Goal: Transaction & Acquisition: Purchase product/service

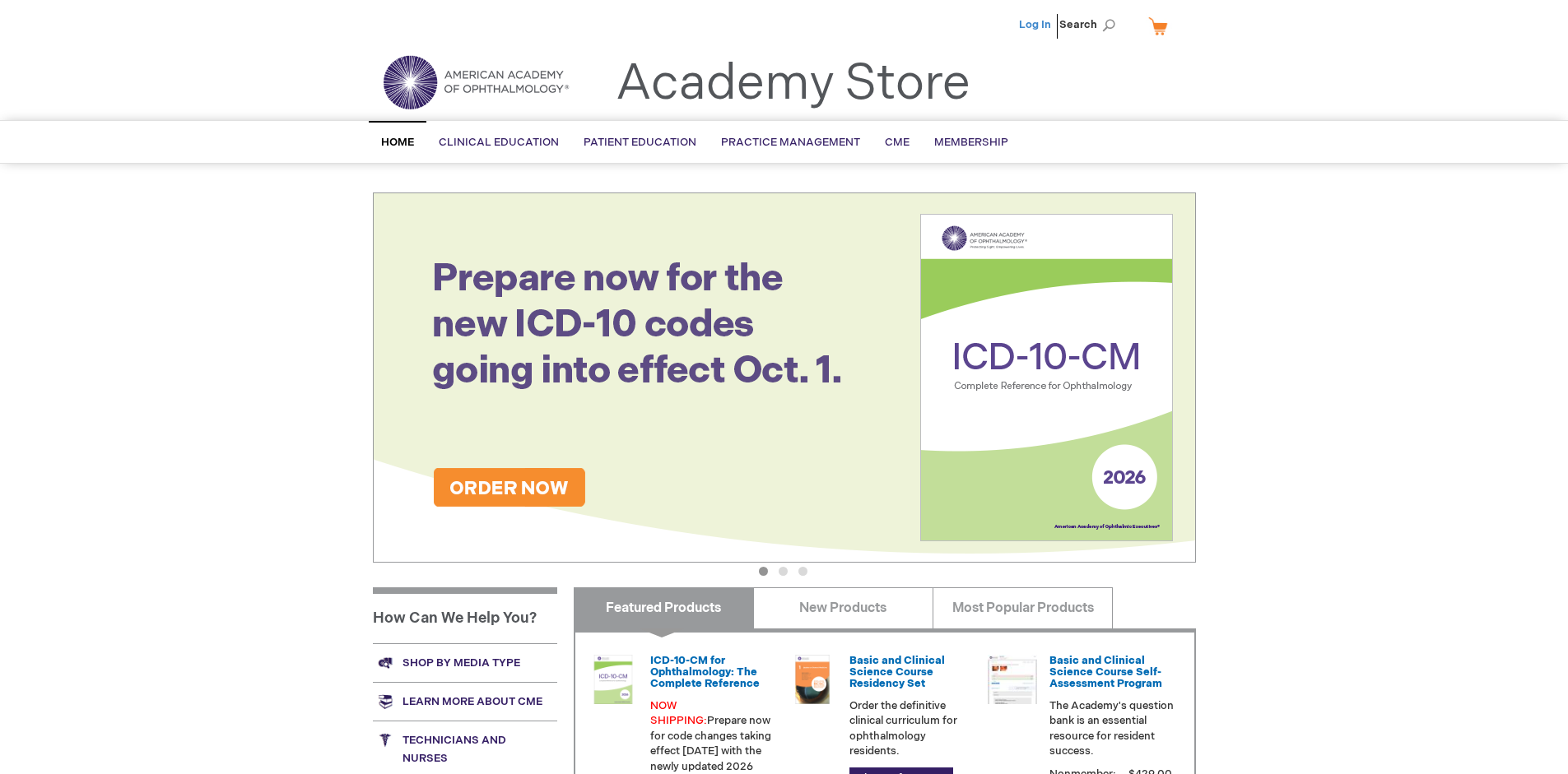
click at [1036, 25] on link "Log In" at bounding box center [1034, 24] width 32 height 13
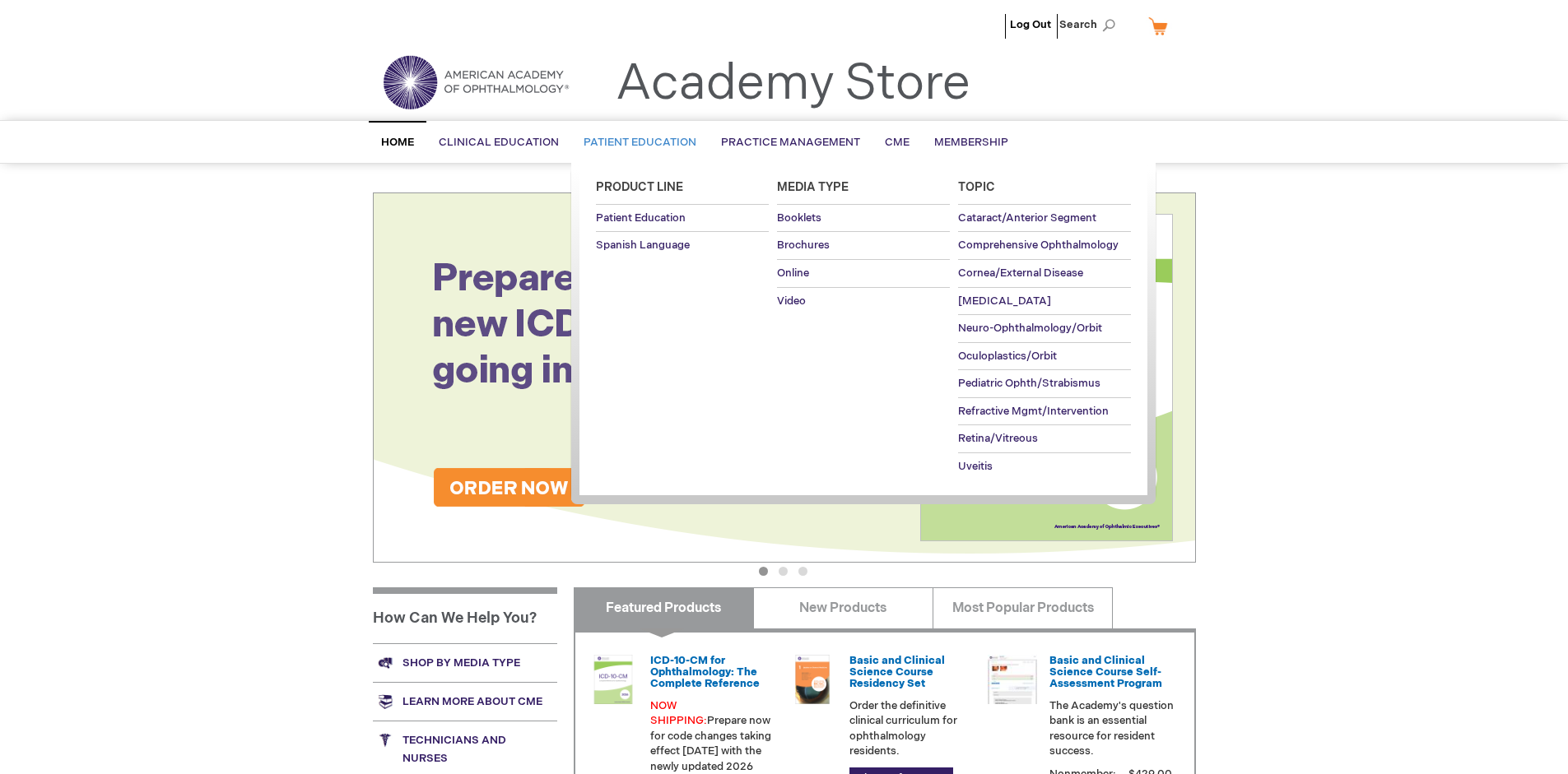
click at [635, 142] on span "Patient Education" at bounding box center [640, 142] width 113 height 13
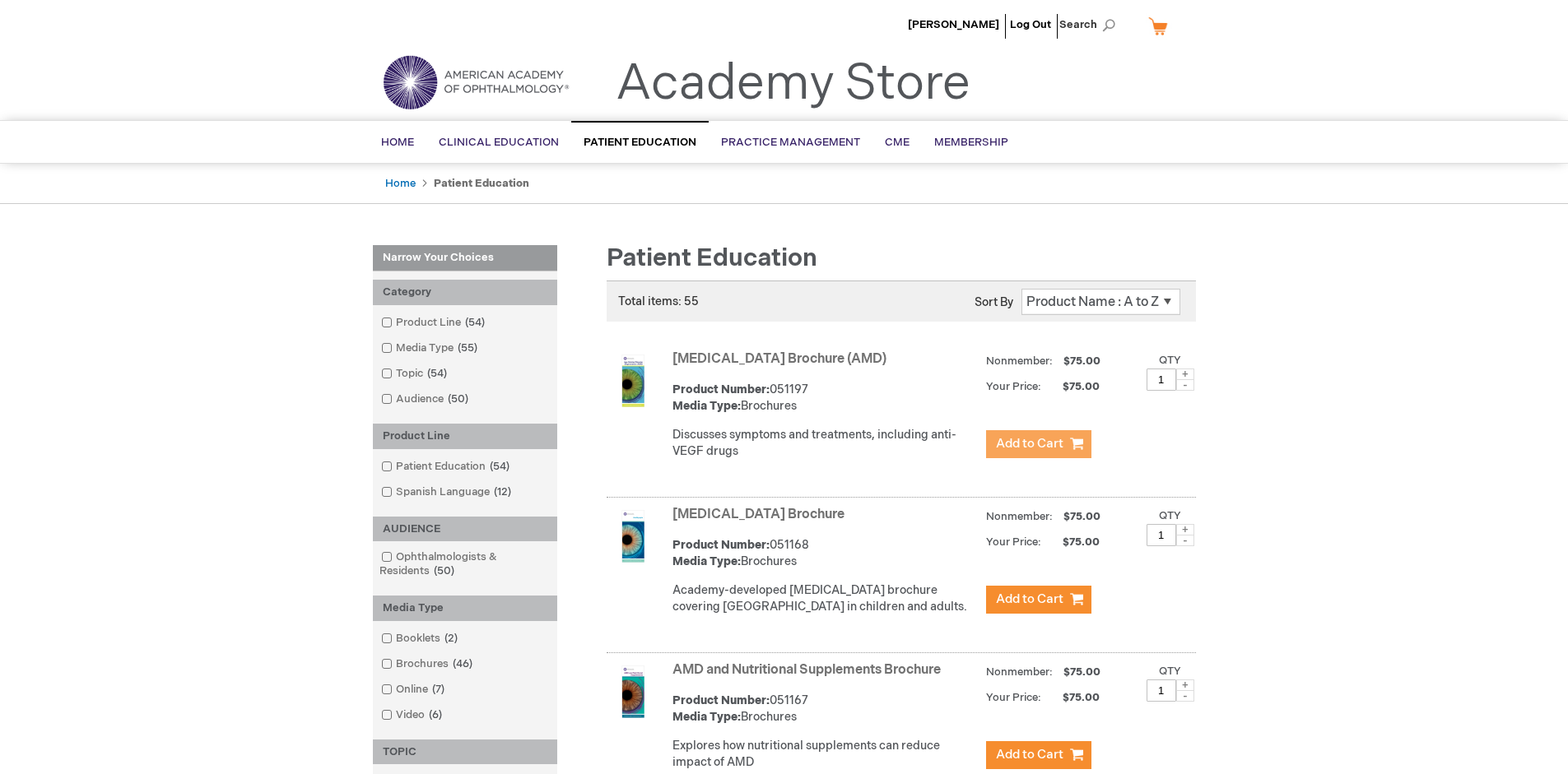
click at [1038, 444] on span "Add to Cart" at bounding box center [1030, 444] width 67 height 15
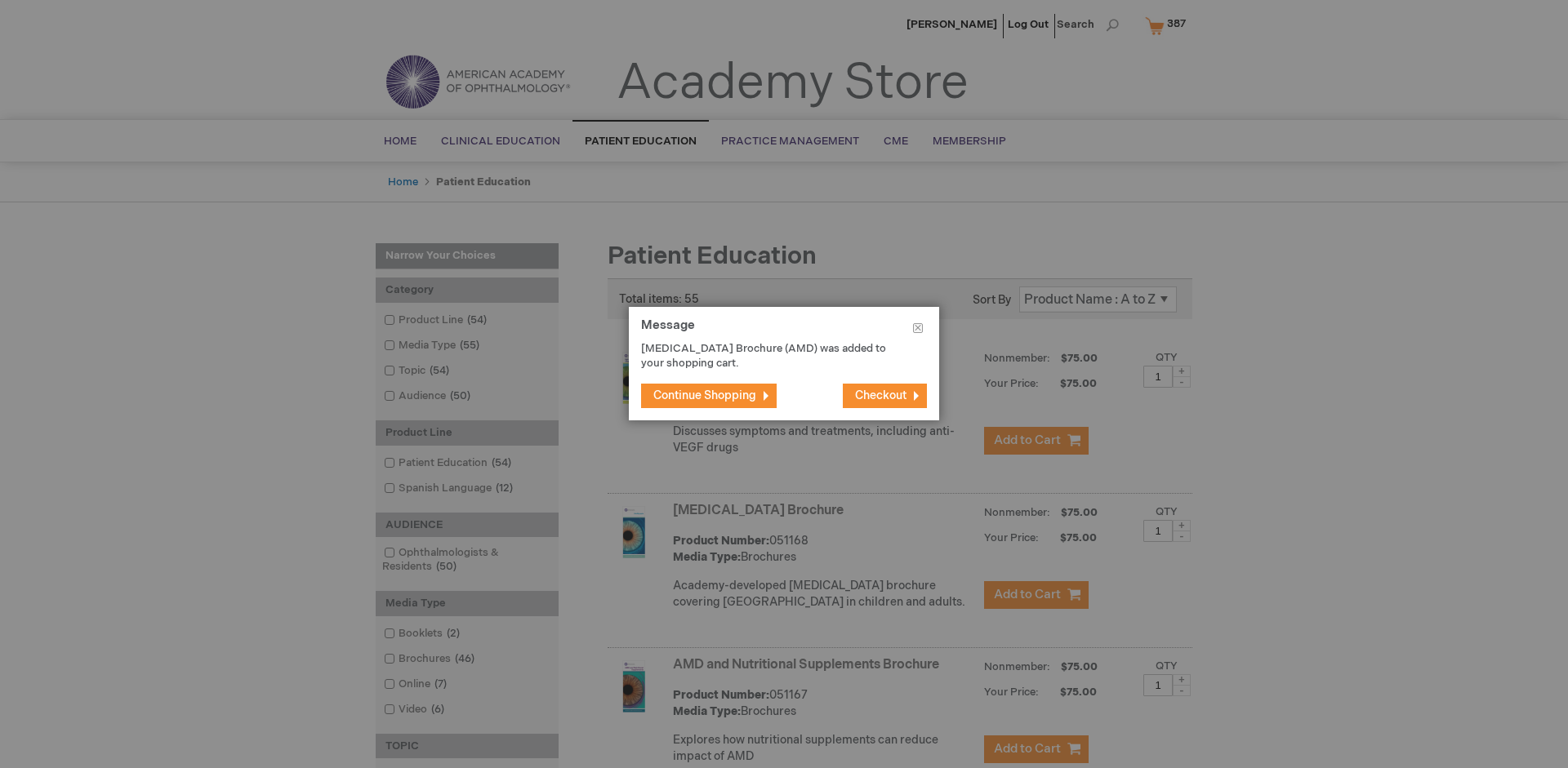
click at [705, 396] on span "Continue Shopping" at bounding box center [705, 396] width 103 height 14
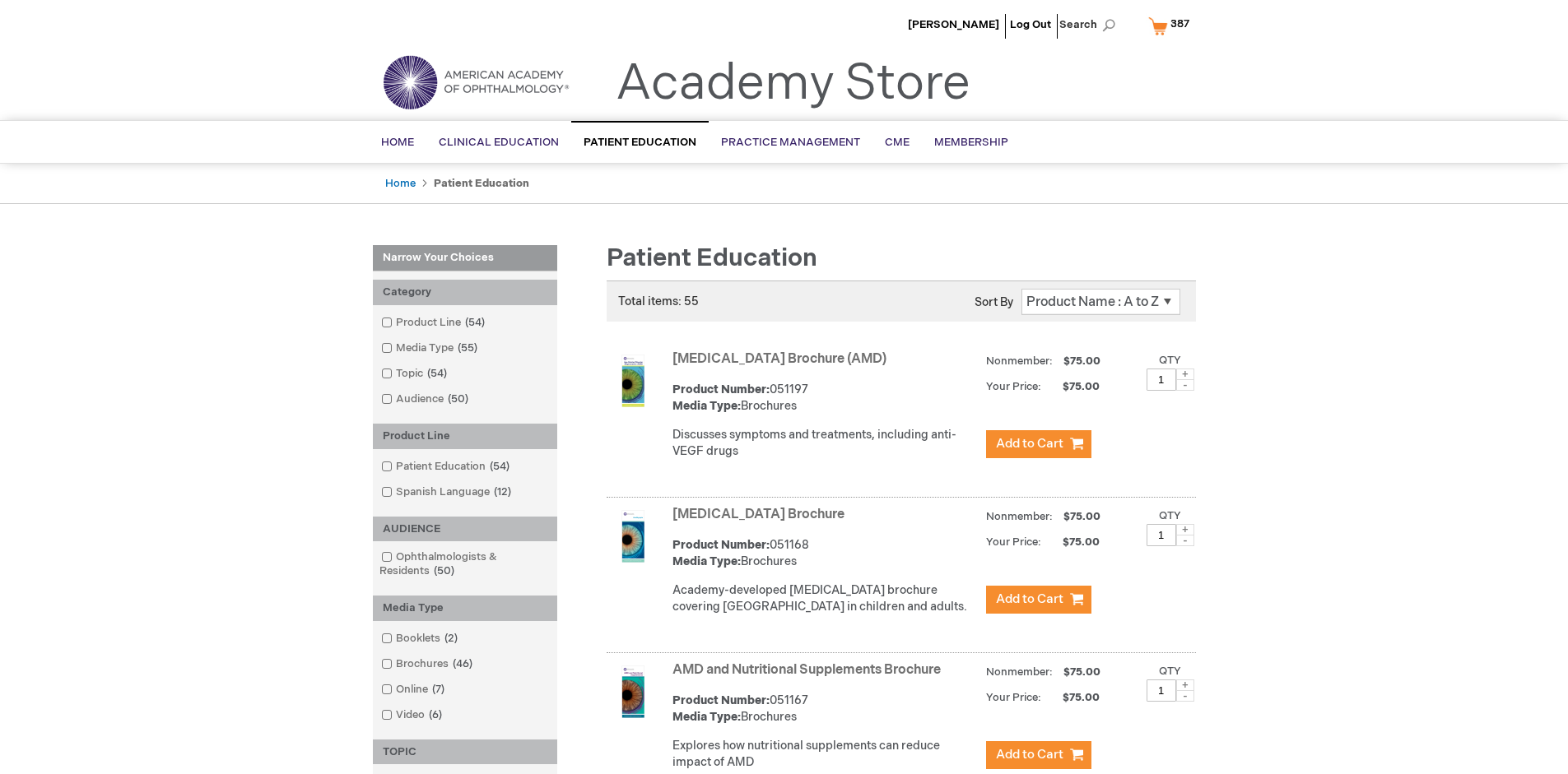
click at [810, 678] on link "AMD and Nutritional Supplements Brochure" at bounding box center [807, 670] width 269 height 15
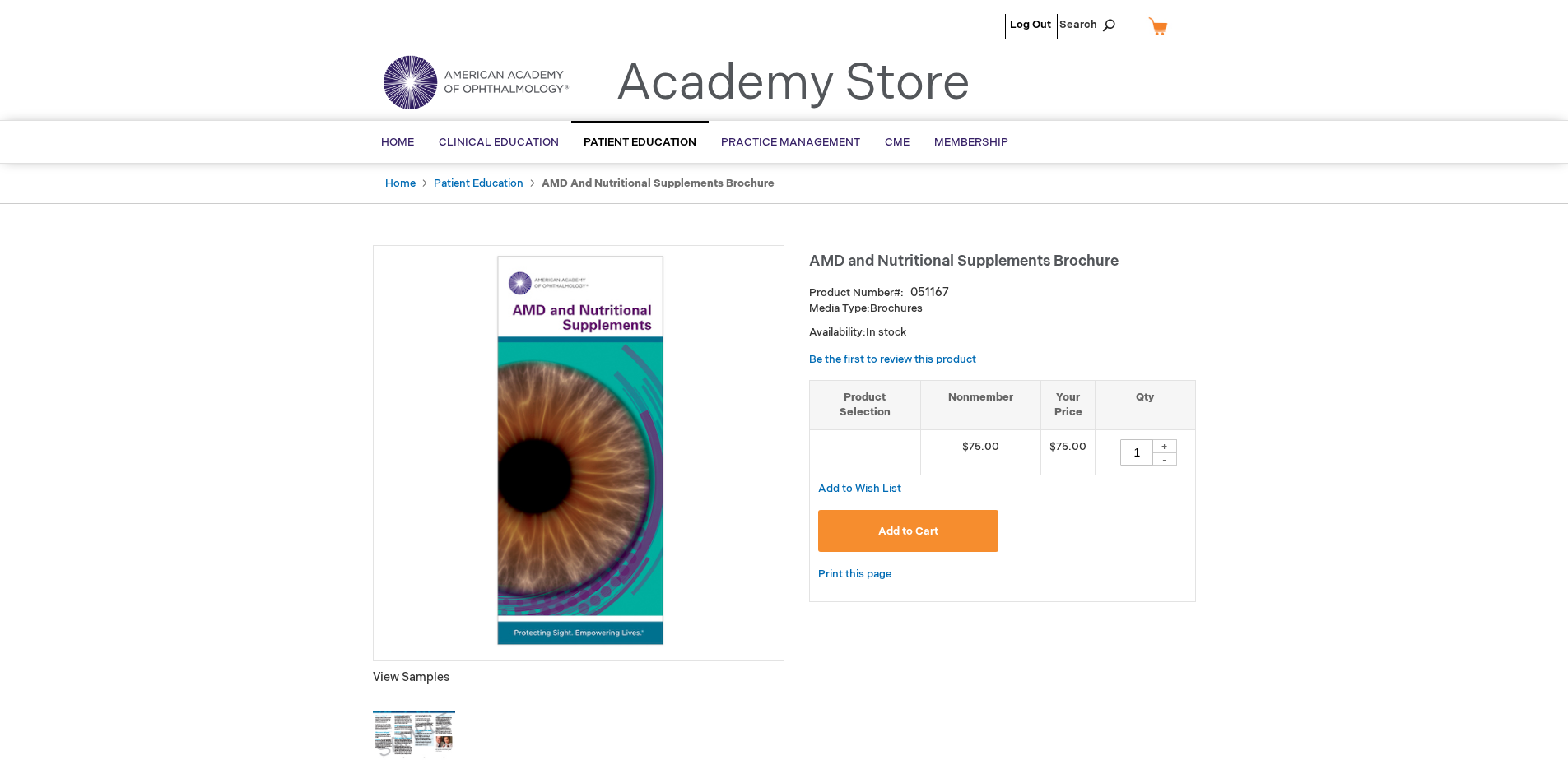
type input "1"
click at [908, 530] on span "Add to Cart" at bounding box center [908, 531] width 60 height 13
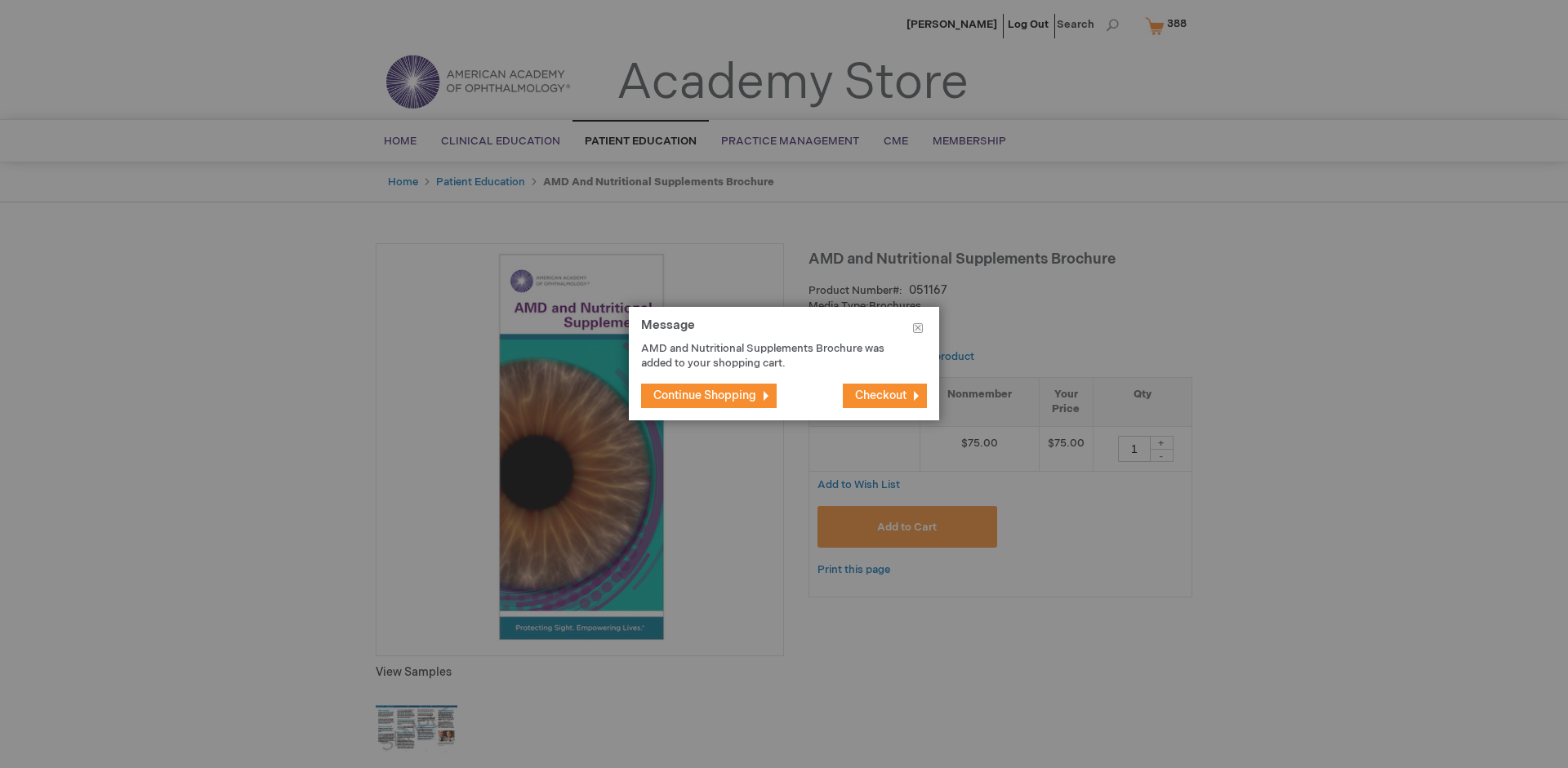
click at [705, 396] on span "Continue Shopping" at bounding box center [705, 396] width 103 height 14
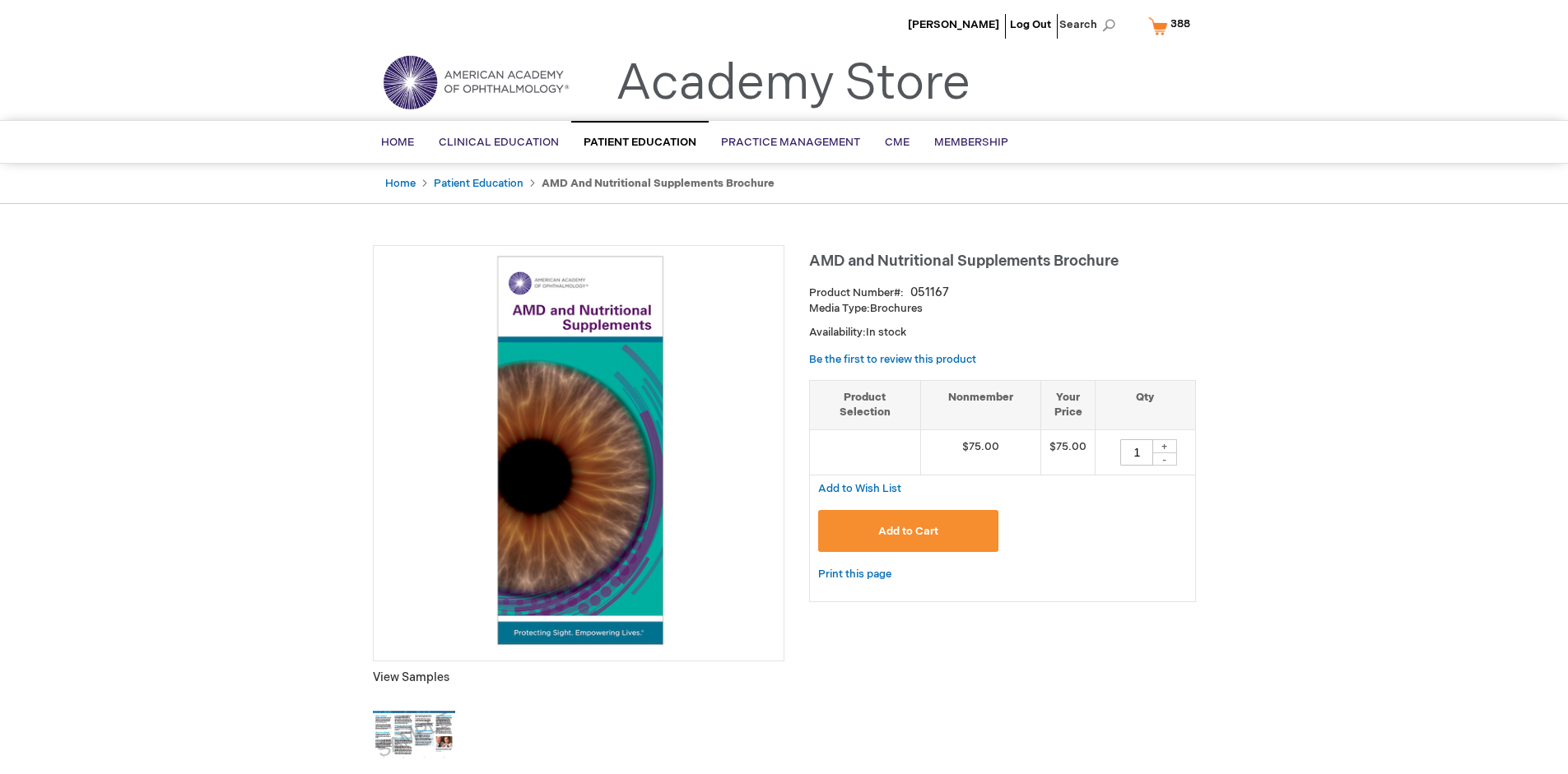
click at [1172, 26] on span "388" at bounding box center [1180, 23] width 20 height 13
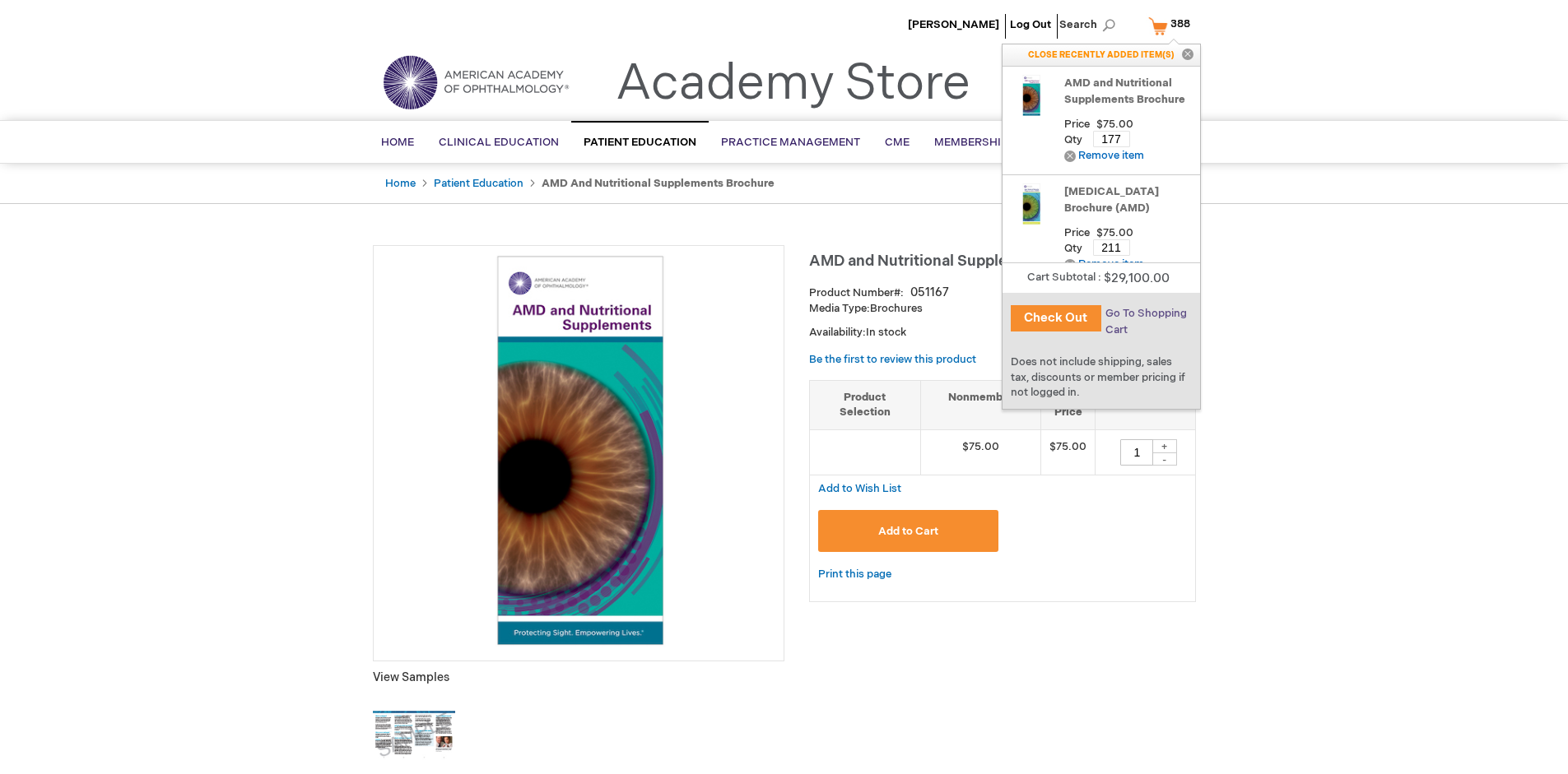
click at [1145, 313] on span "Go To Shopping Cart" at bounding box center [1146, 322] width 82 height 29
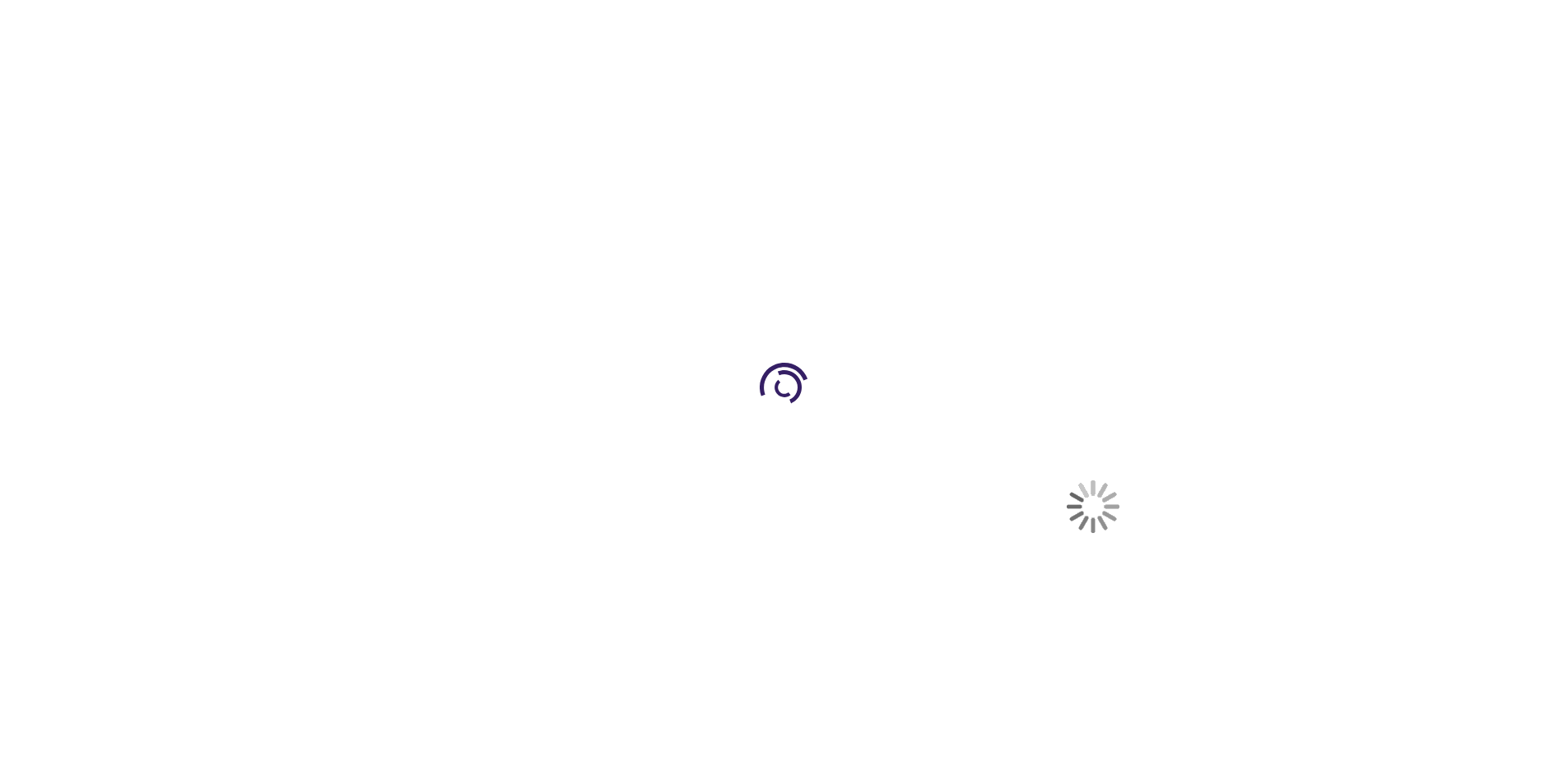
select select "US"
select select "41"
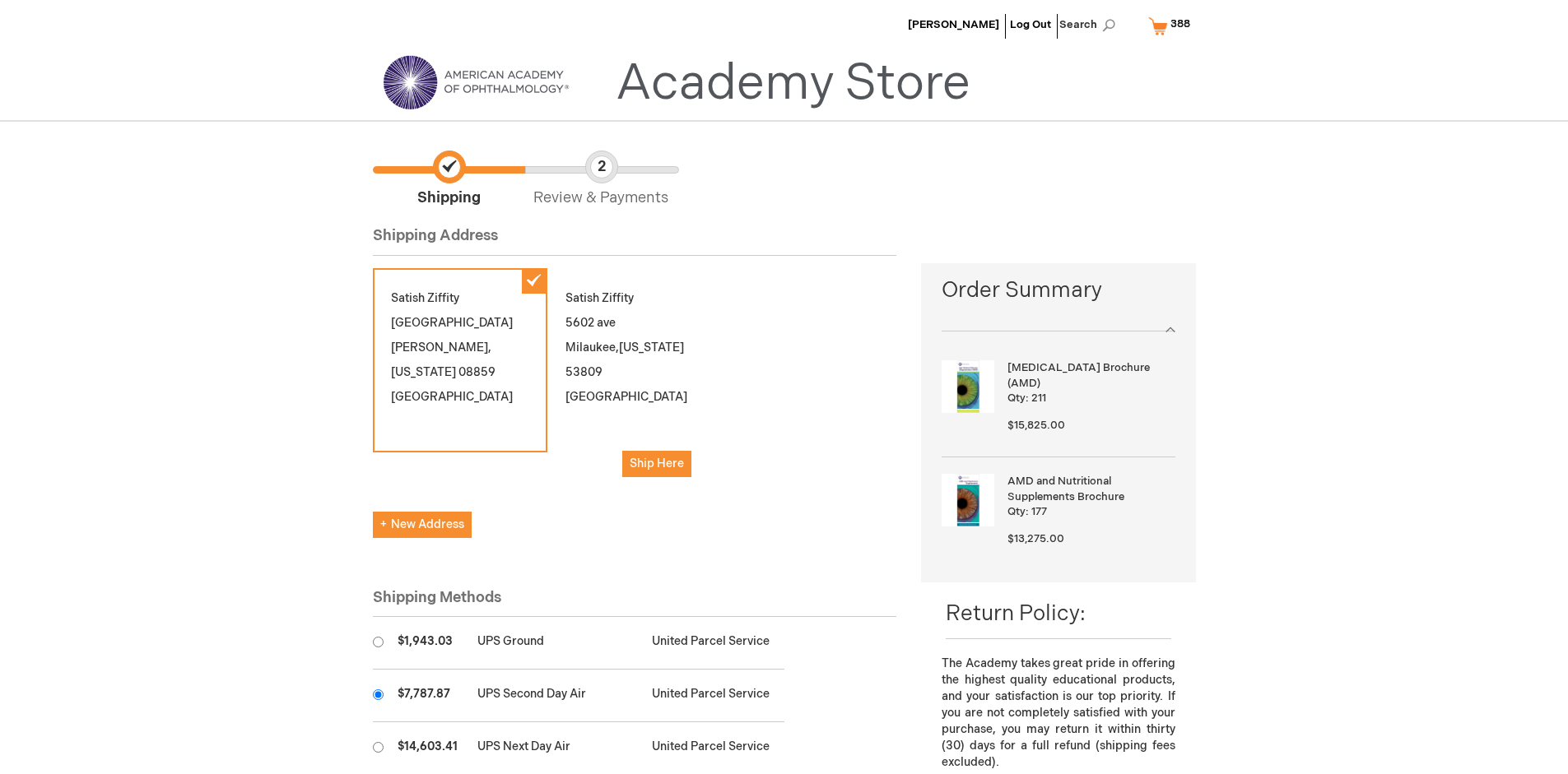
click at [378, 695] on input "radio" at bounding box center [378, 695] width 10 height 10
